Goal: Find specific page/section: Find specific page/section

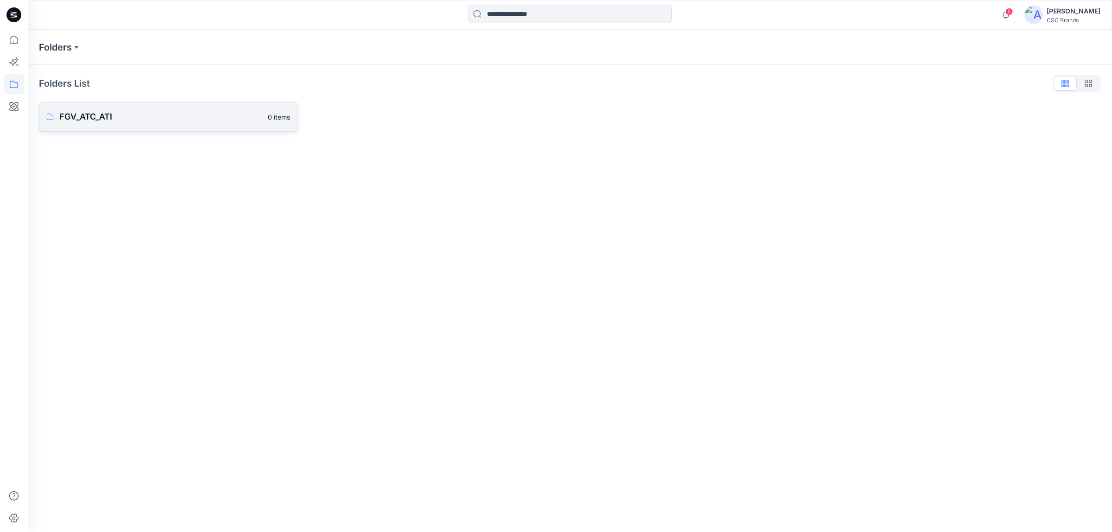
click at [170, 115] on p "FGV_ATC_ATI" at bounding box center [160, 116] width 203 height 13
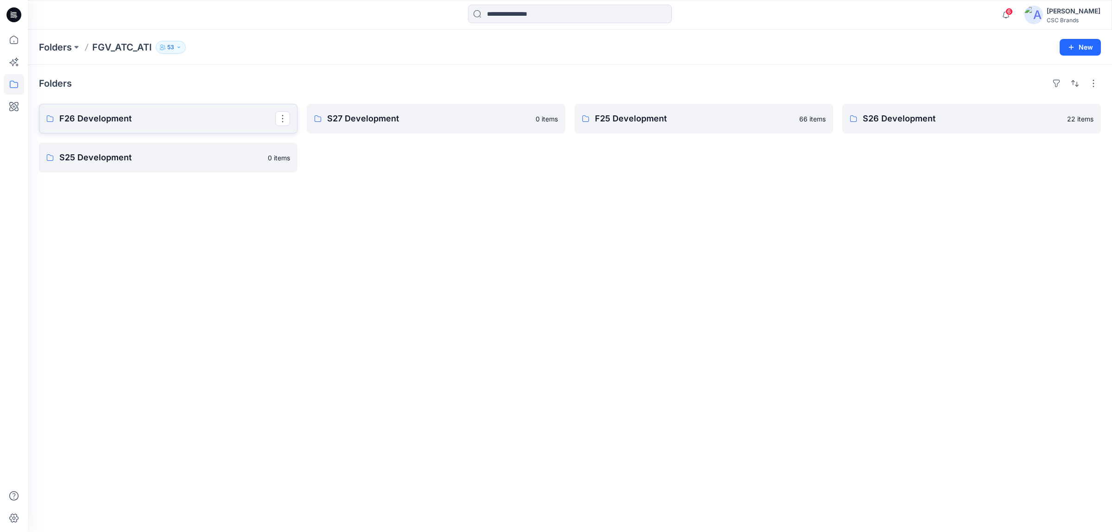
click at [206, 121] on p "F26 Development" at bounding box center [167, 118] width 216 height 13
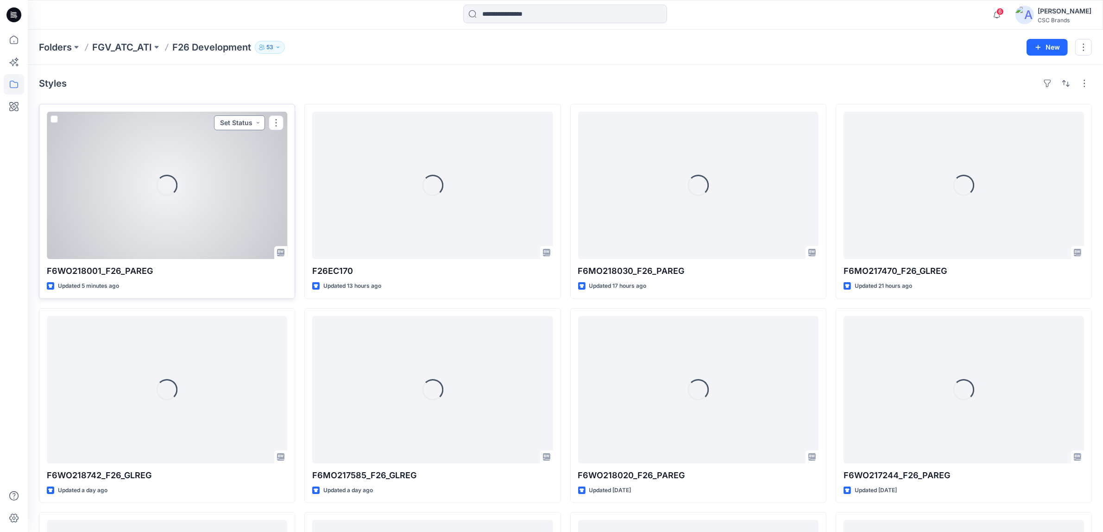
click at [248, 126] on button "Set Status" at bounding box center [239, 122] width 51 height 15
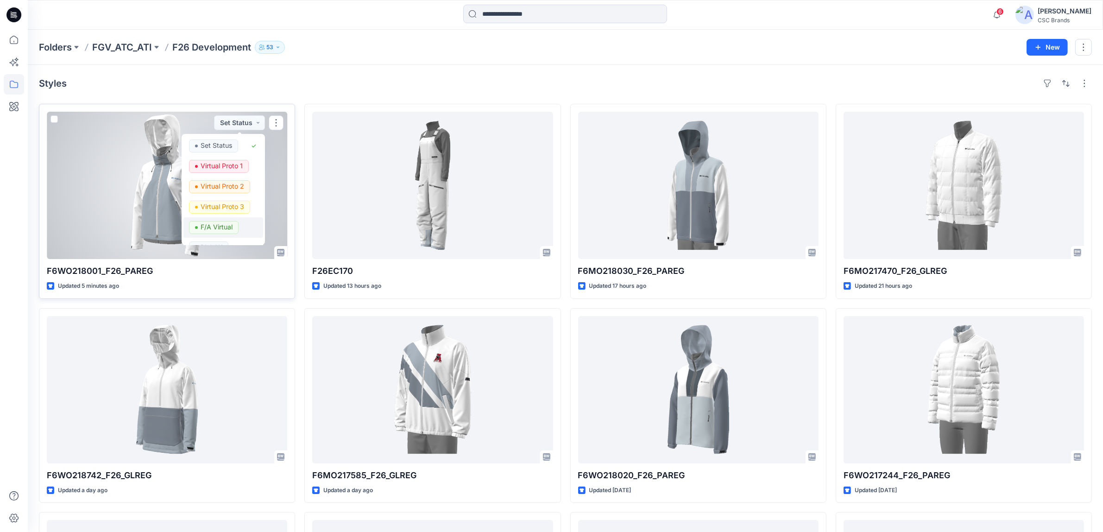
click at [223, 222] on p "F/A Virtual" at bounding box center [217, 227] width 32 height 12
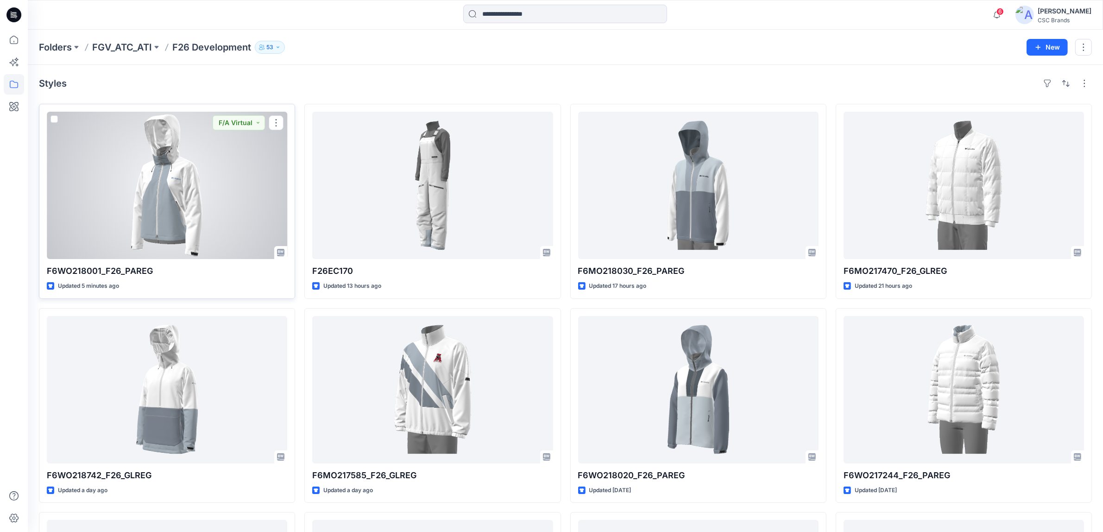
click at [256, 181] on div at bounding box center [167, 185] width 240 height 147
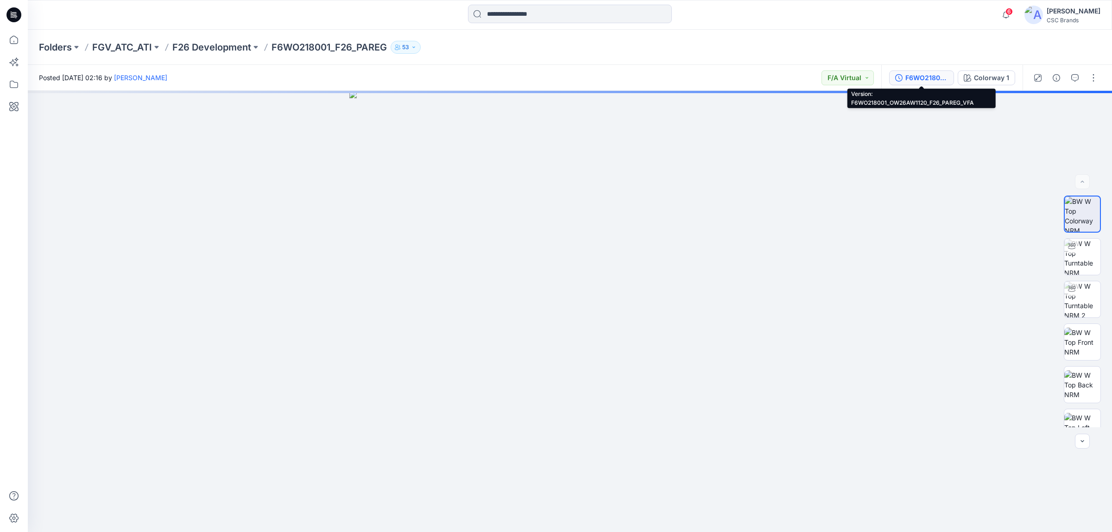
click at [911, 81] on div "F6WO218001_OW26AW1120_F26_PAREG_VFA" at bounding box center [926, 78] width 43 height 10
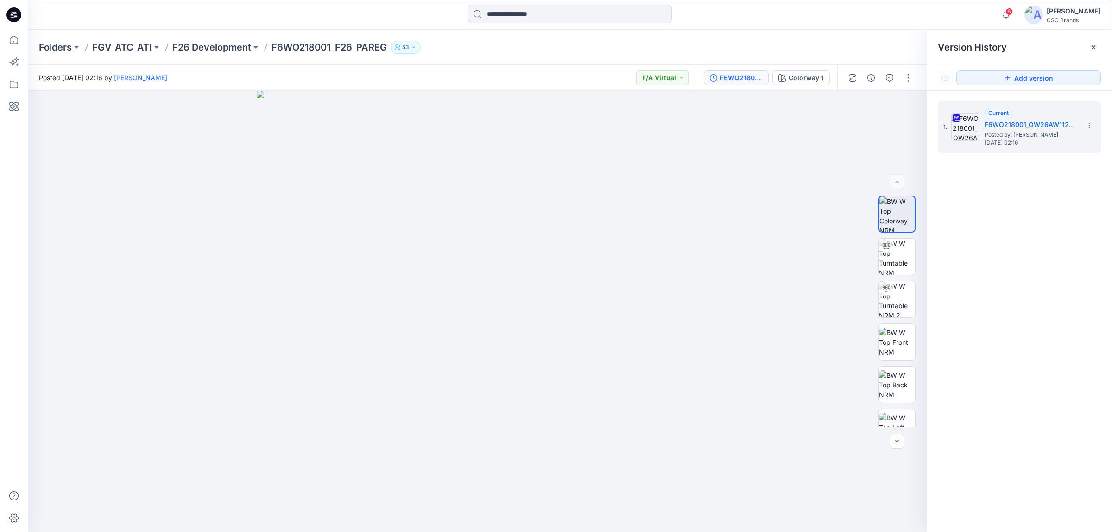
click at [347, 44] on p "F6WO218001_F26_PAREG" at bounding box center [328, 47] width 115 height 13
click at [232, 43] on p "F26 Development" at bounding box center [211, 47] width 79 height 13
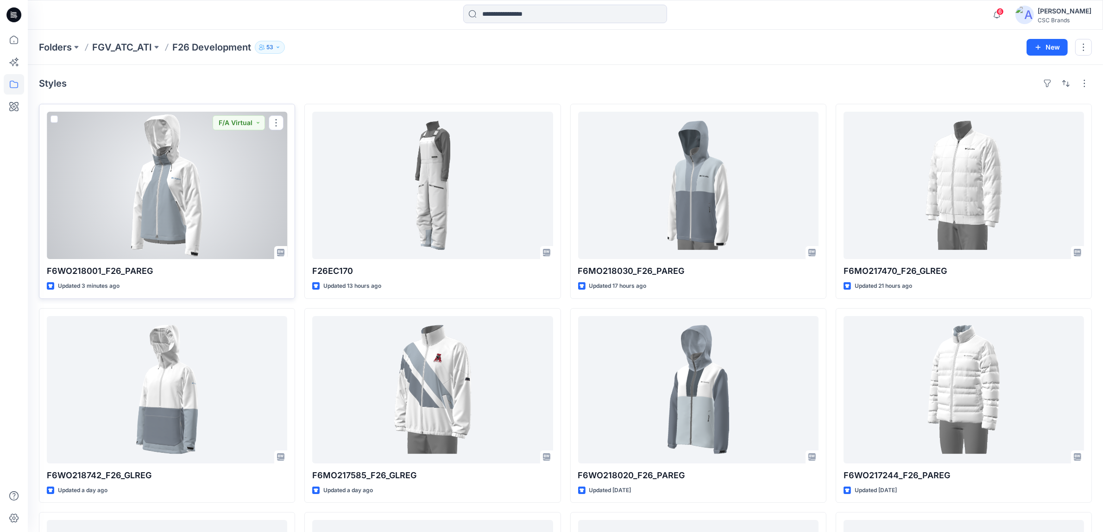
click at [185, 156] on div at bounding box center [167, 185] width 240 height 147
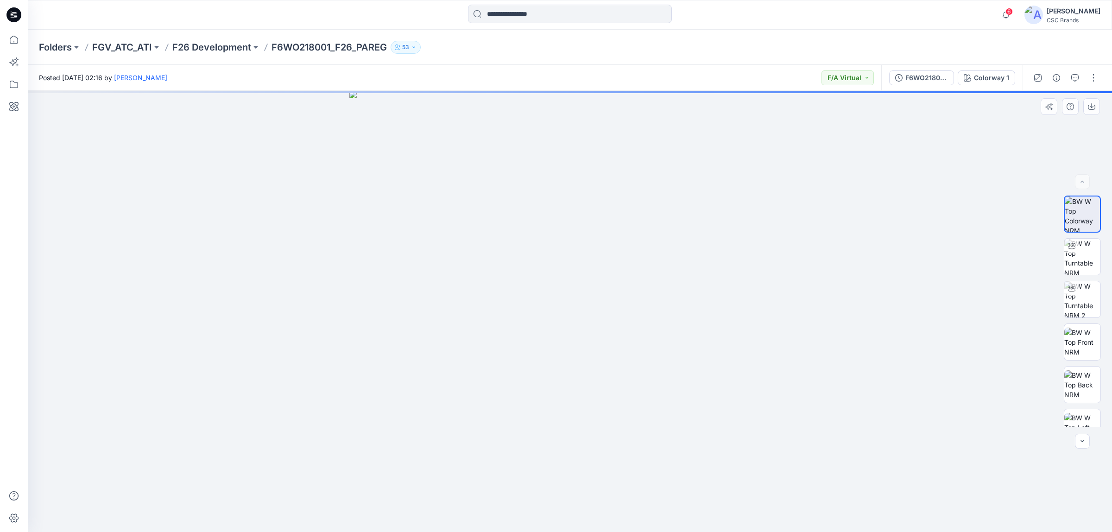
drag, startPoint x: 673, startPoint y: 218, endPoint x: 709, endPoint y: 220, distance: 36.2
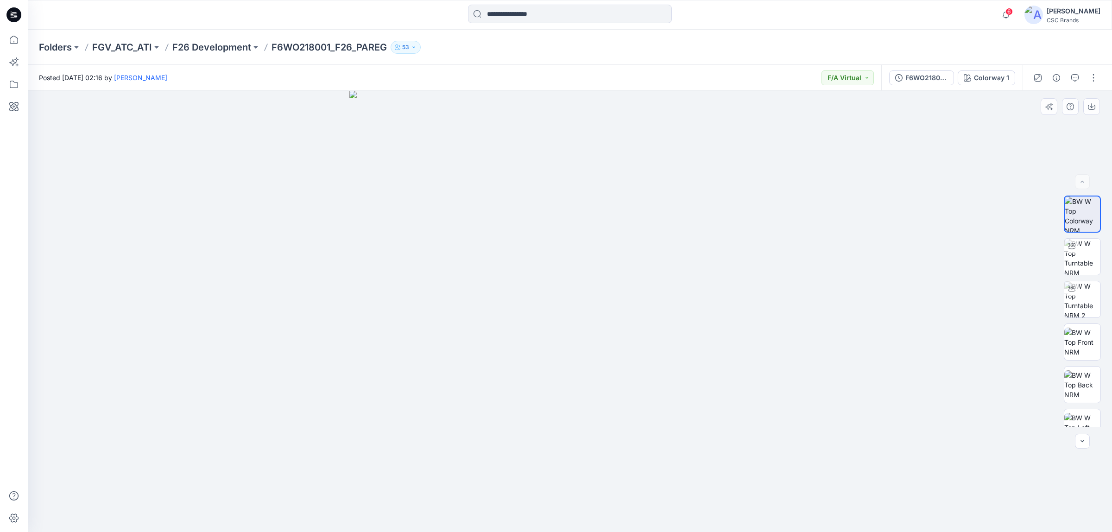
drag, startPoint x: 391, startPoint y: 256, endPoint x: 456, endPoint y: 260, distance: 65.0
click at [1074, 258] on img at bounding box center [1082, 257] width 36 height 36
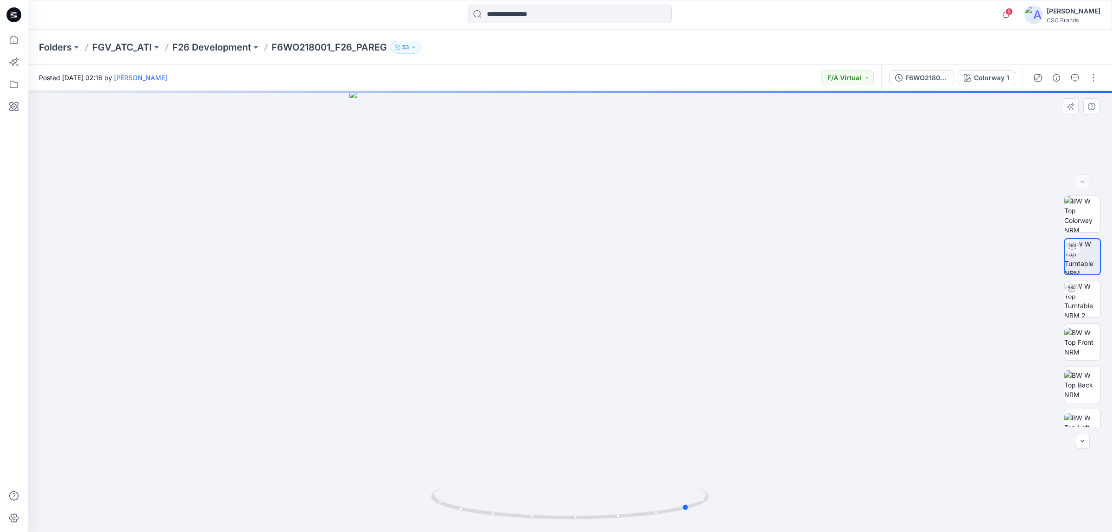
drag, startPoint x: 632, startPoint y: 283, endPoint x: 614, endPoint y: 313, distance: 34.7
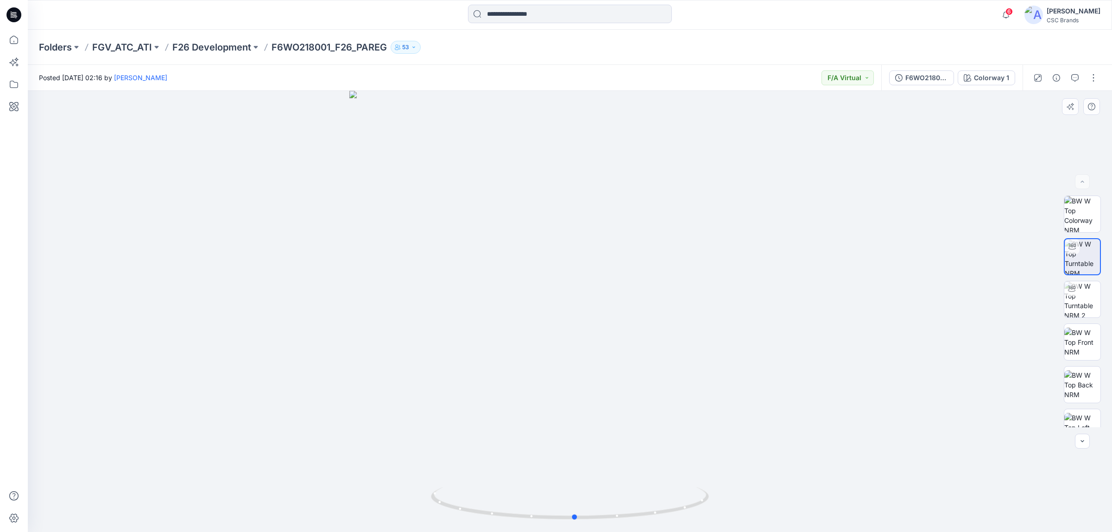
drag, startPoint x: 624, startPoint y: 279, endPoint x: 774, endPoint y: 269, distance: 150.5
drag, startPoint x: 774, startPoint y: 269, endPoint x: 315, endPoint y: 45, distance: 510.3
click at [315, 45] on p "F6WO218001_F26_PAREG" at bounding box center [328, 47] width 115 height 13
click at [230, 49] on p "F26 Development" at bounding box center [211, 47] width 79 height 13
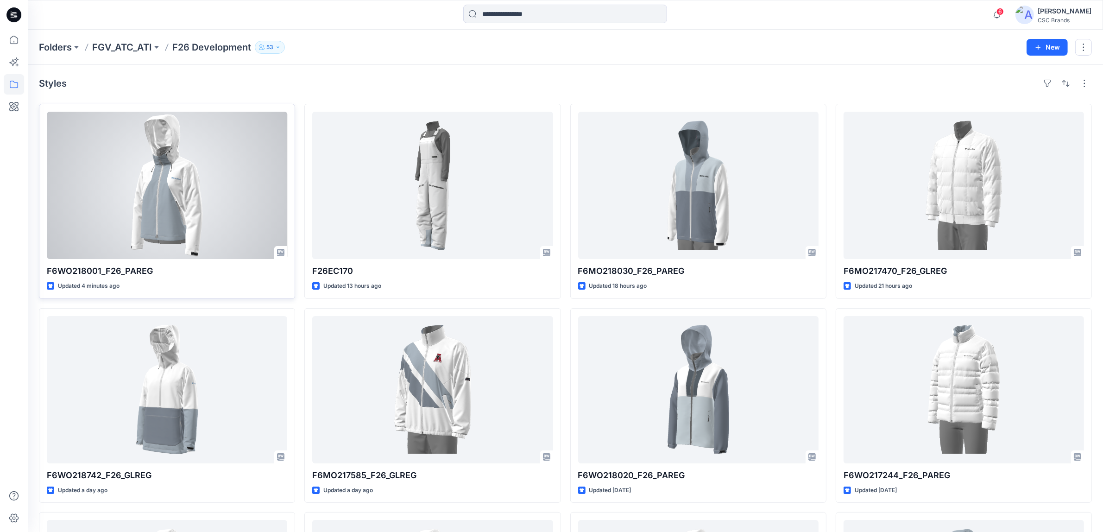
click at [184, 164] on div at bounding box center [167, 185] width 240 height 147
